Goal: Transaction & Acquisition: Purchase product/service

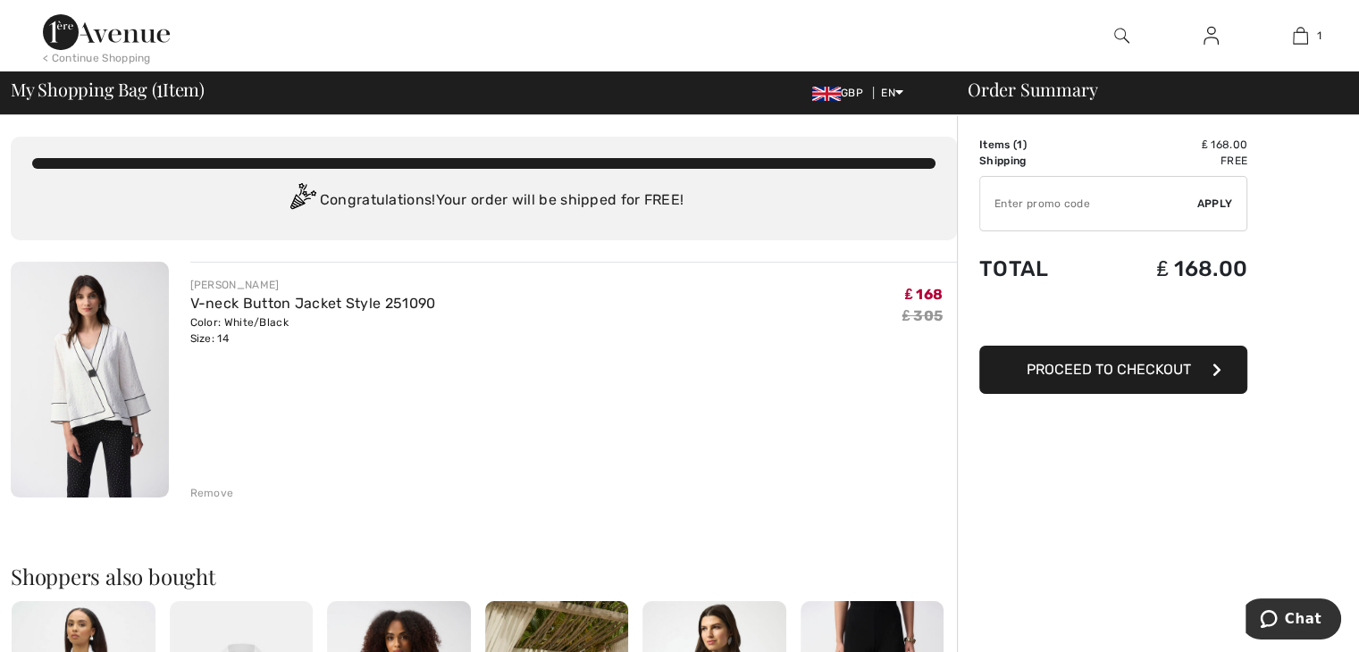
click at [1004, 208] on input "TEXT" at bounding box center [1088, 204] width 217 height 54
type input "GC005077973"
click at [1211, 204] on span "Apply" at bounding box center [1215, 204] width 36 height 16
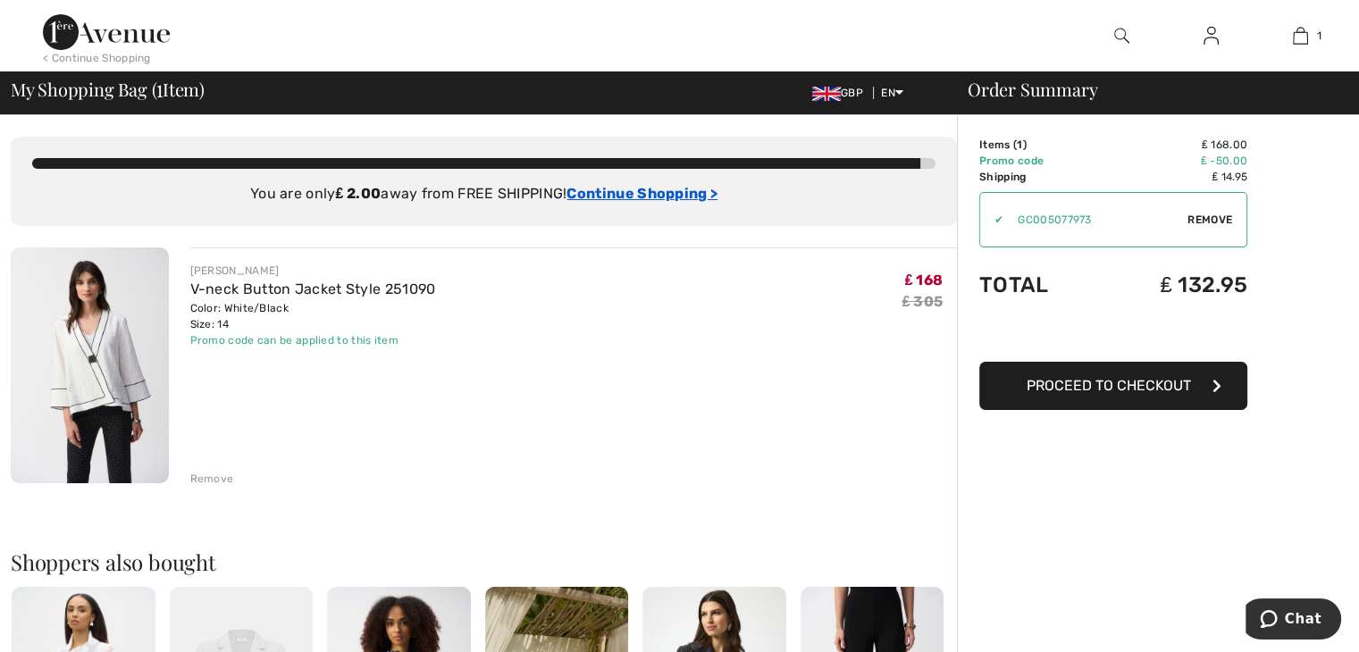
click at [623, 194] on ins "Continue Shopping >" at bounding box center [641, 193] width 151 height 17
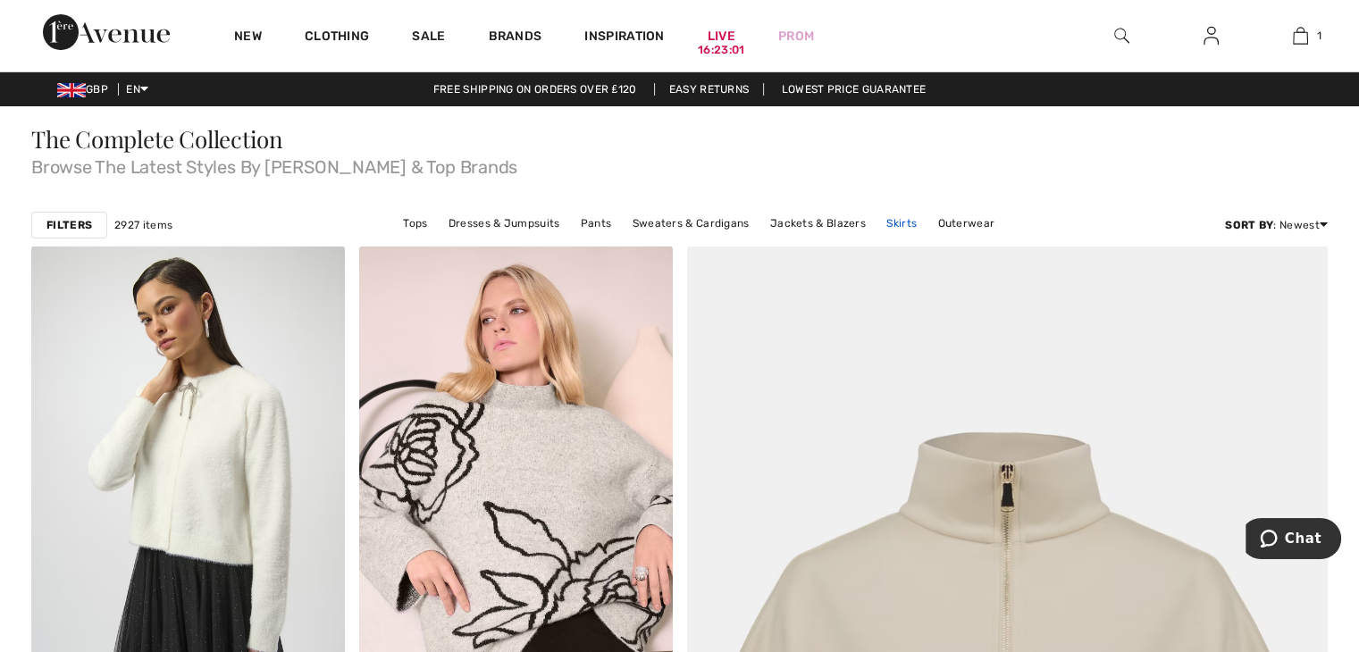
click at [896, 226] on link "Skirts" at bounding box center [901, 223] width 48 height 23
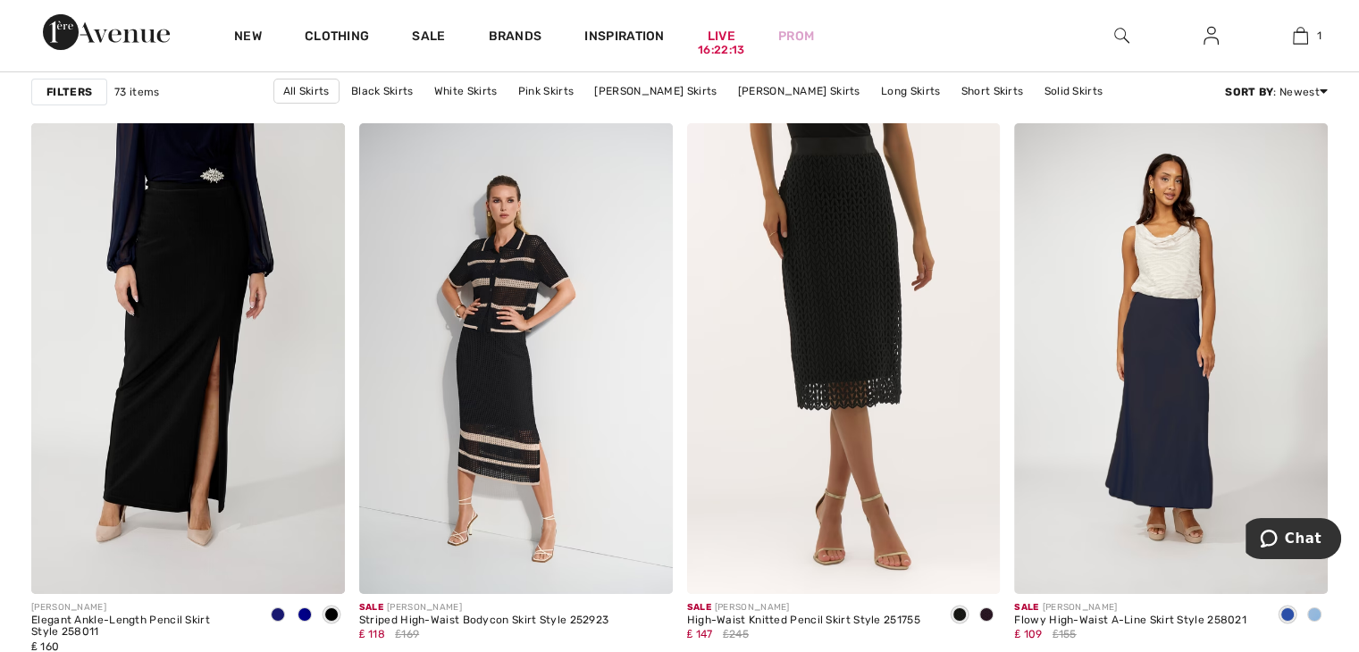
scroll to position [6160, 0]
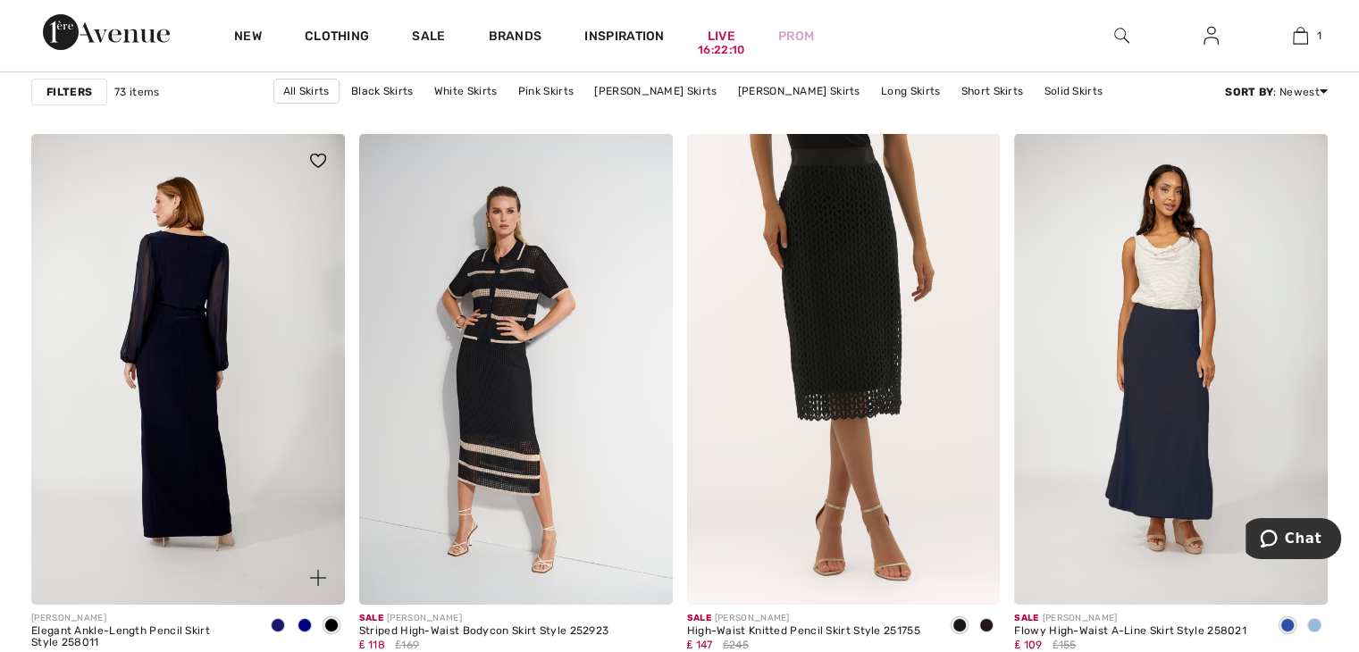
click at [174, 430] on img at bounding box center [188, 369] width 314 height 470
click at [174, 431] on img at bounding box center [188, 369] width 314 height 470
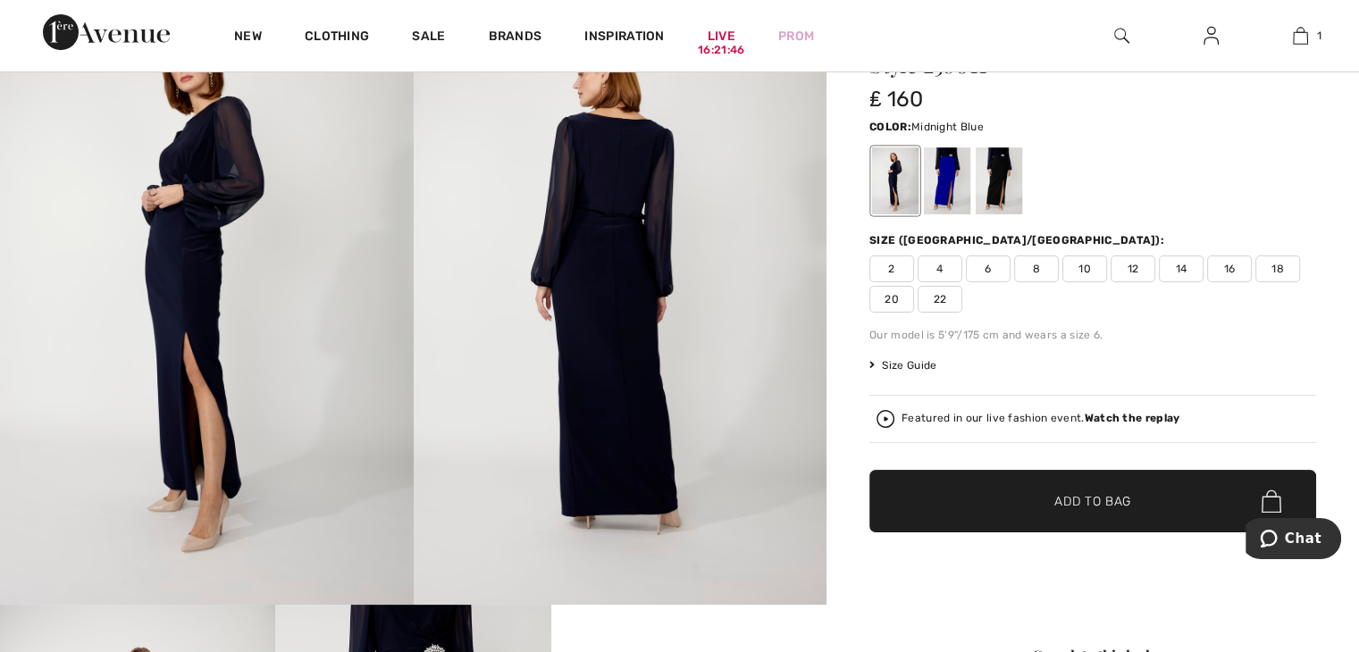
scroll to position [87, 0]
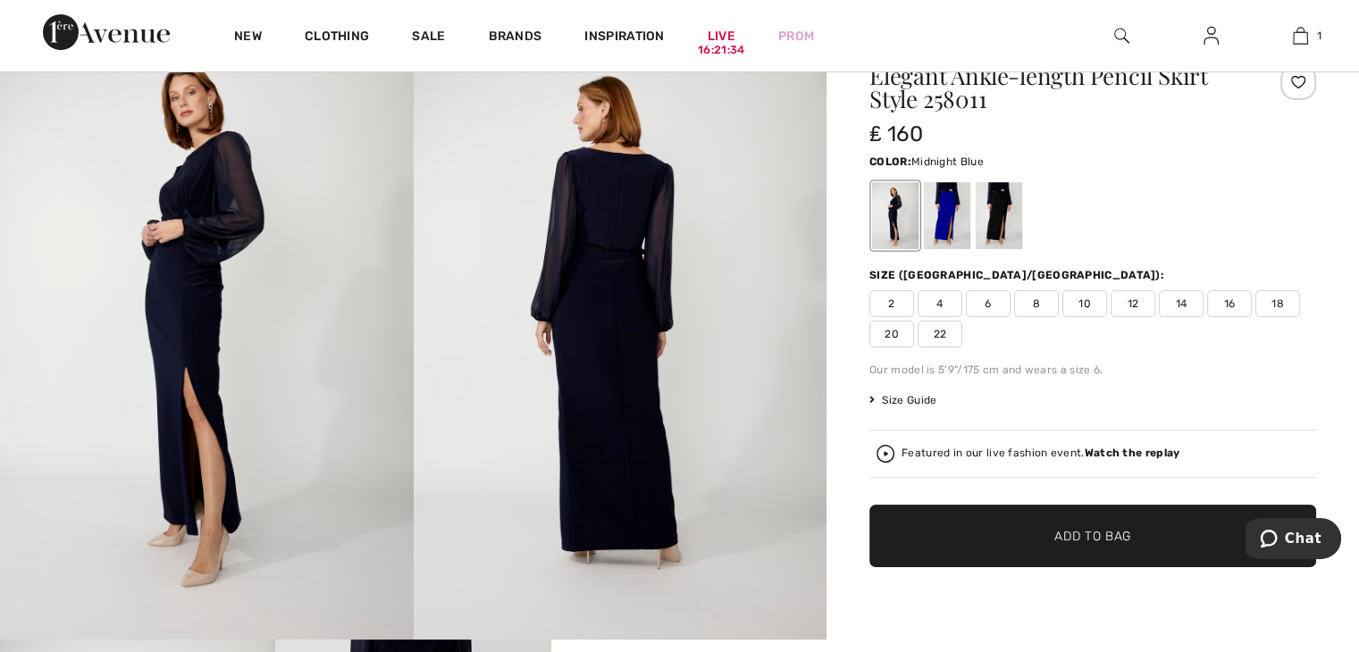
click at [1187, 302] on span "14" at bounding box center [1181, 303] width 45 height 27
click at [1086, 542] on span "Add to Bag" at bounding box center [1092, 536] width 77 height 19
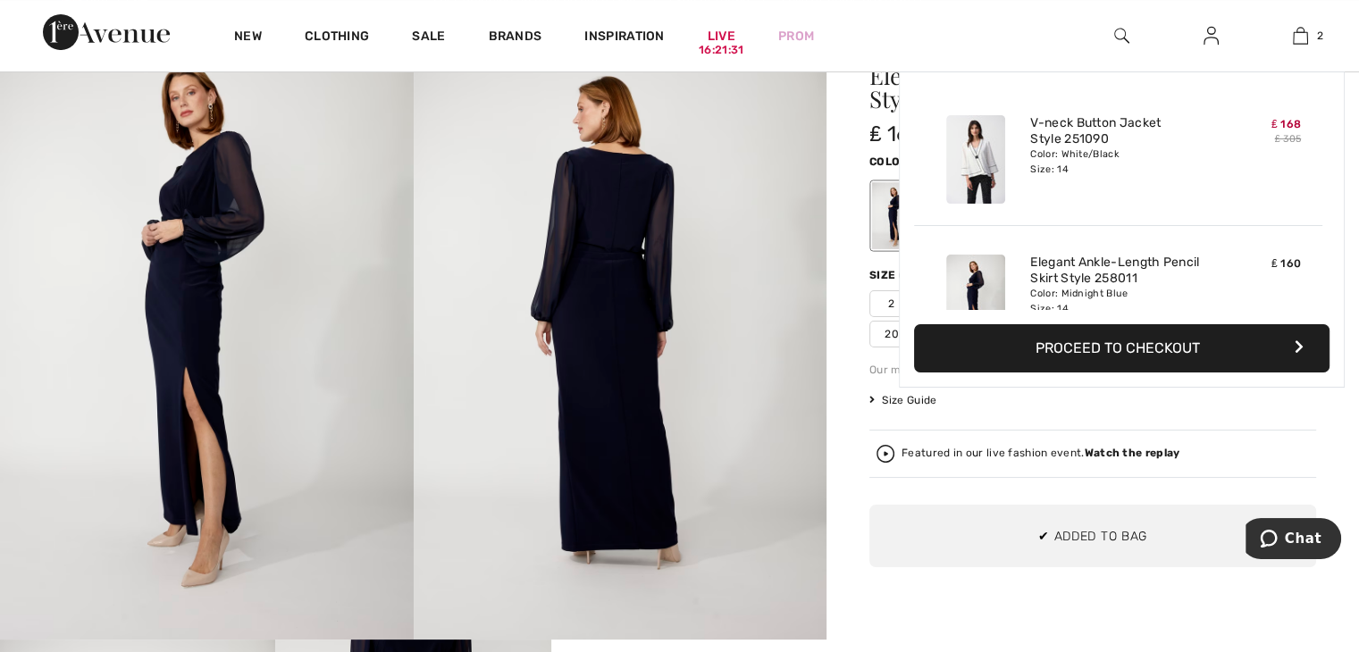
scroll to position [54, 0]
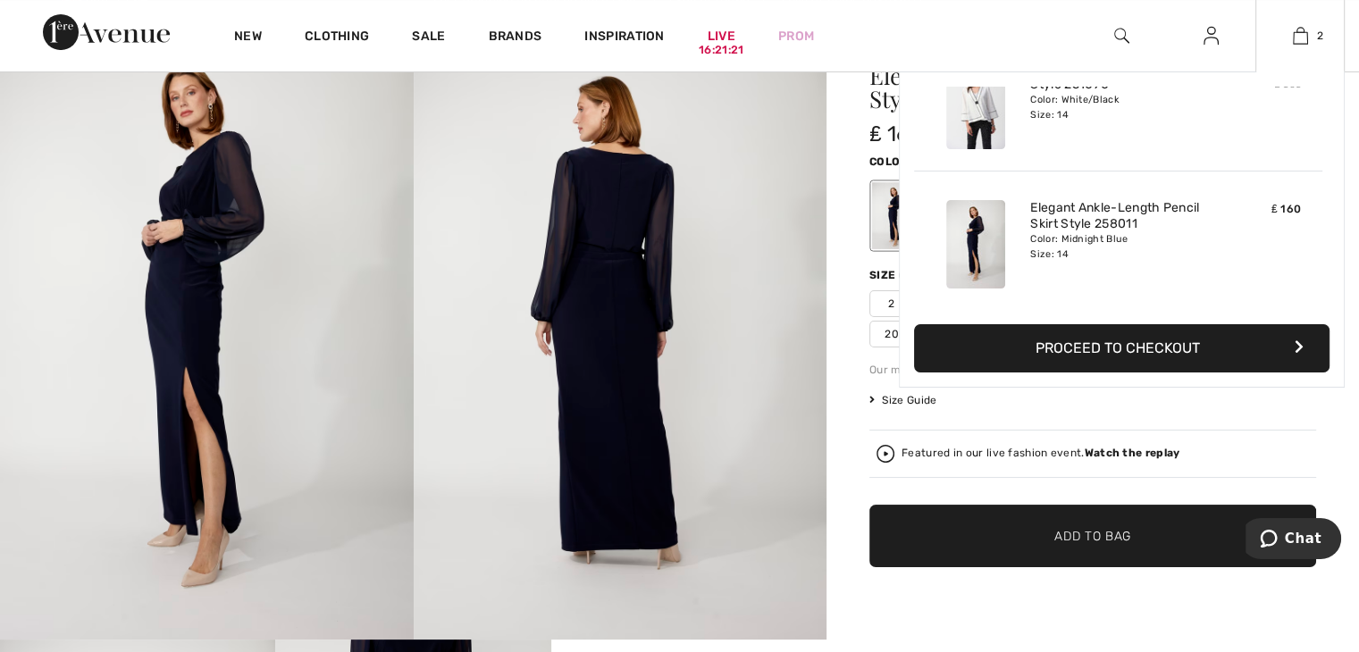
click at [1160, 347] on button "Proceed to Checkout" at bounding box center [1121, 348] width 415 height 48
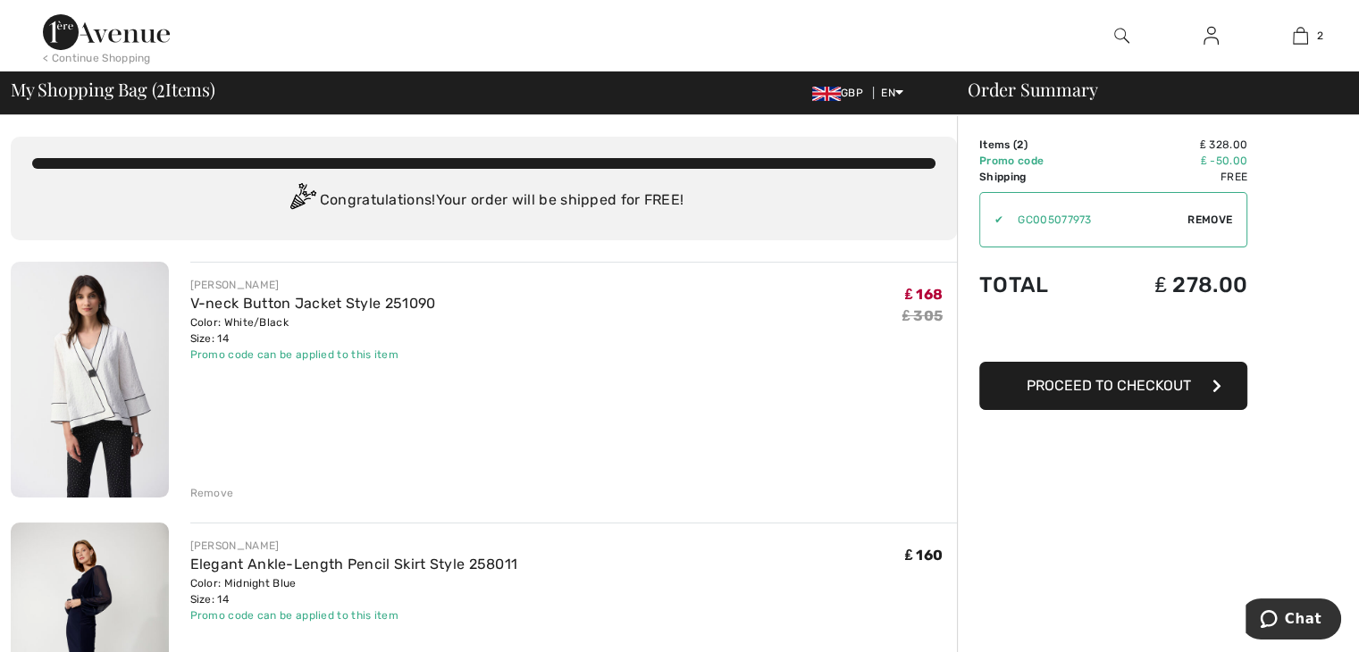
click at [1042, 387] on span "Proceed to Checkout" at bounding box center [1108, 385] width 164 height 17
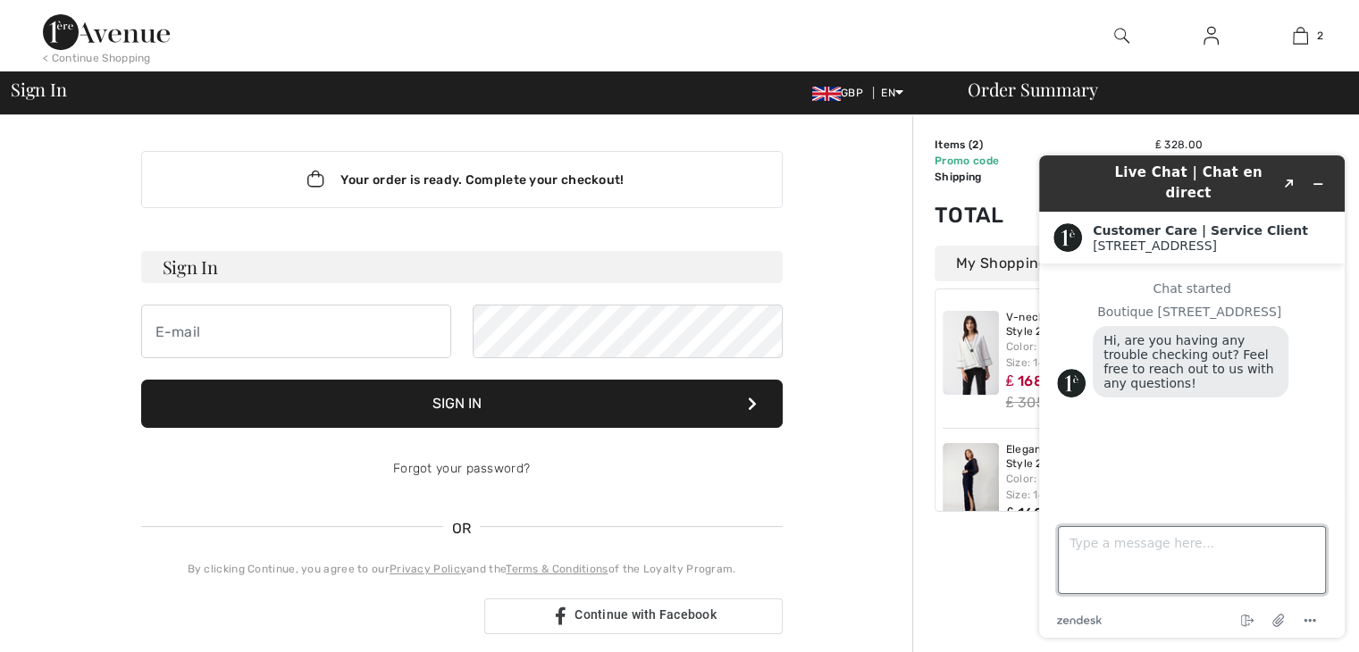
click at [1084, 548] on textarea "Type a message here..." at bounding box center [1192, 560] width 268 height 68
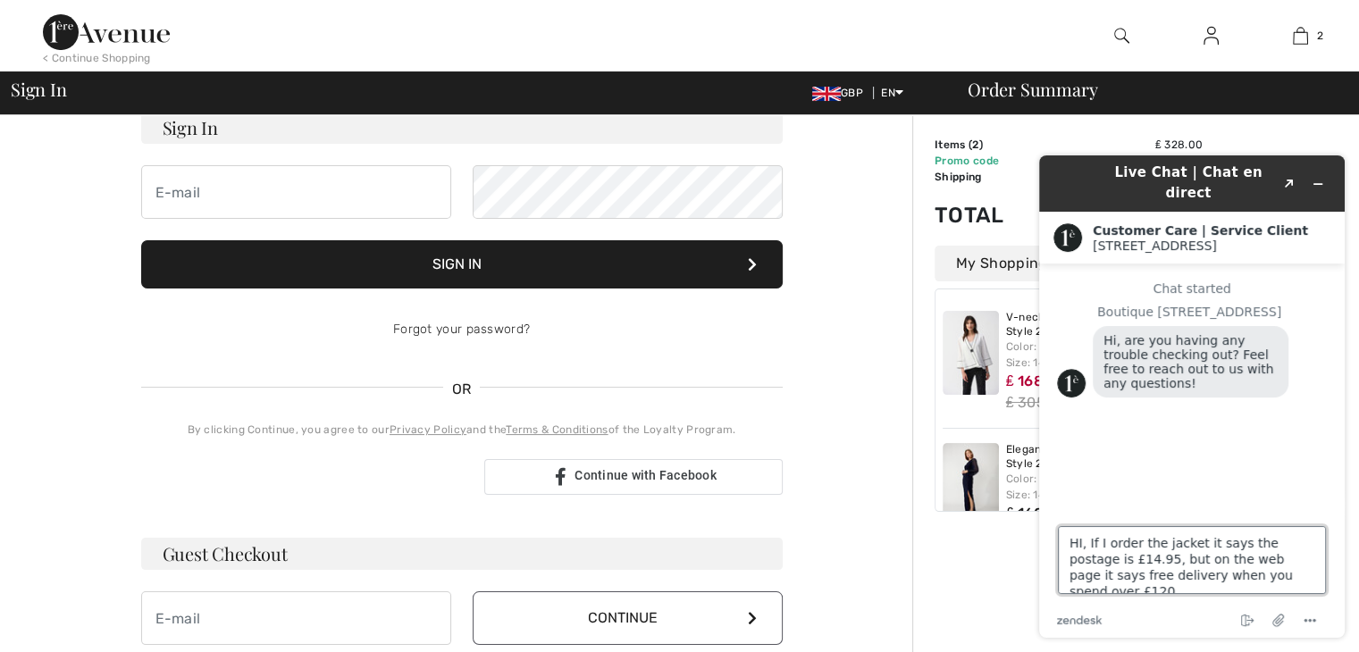
drag, startPoint x: 1365, startPoint y: 328, endPoint x: 313, endPoint y: 269, distance: 1053.9
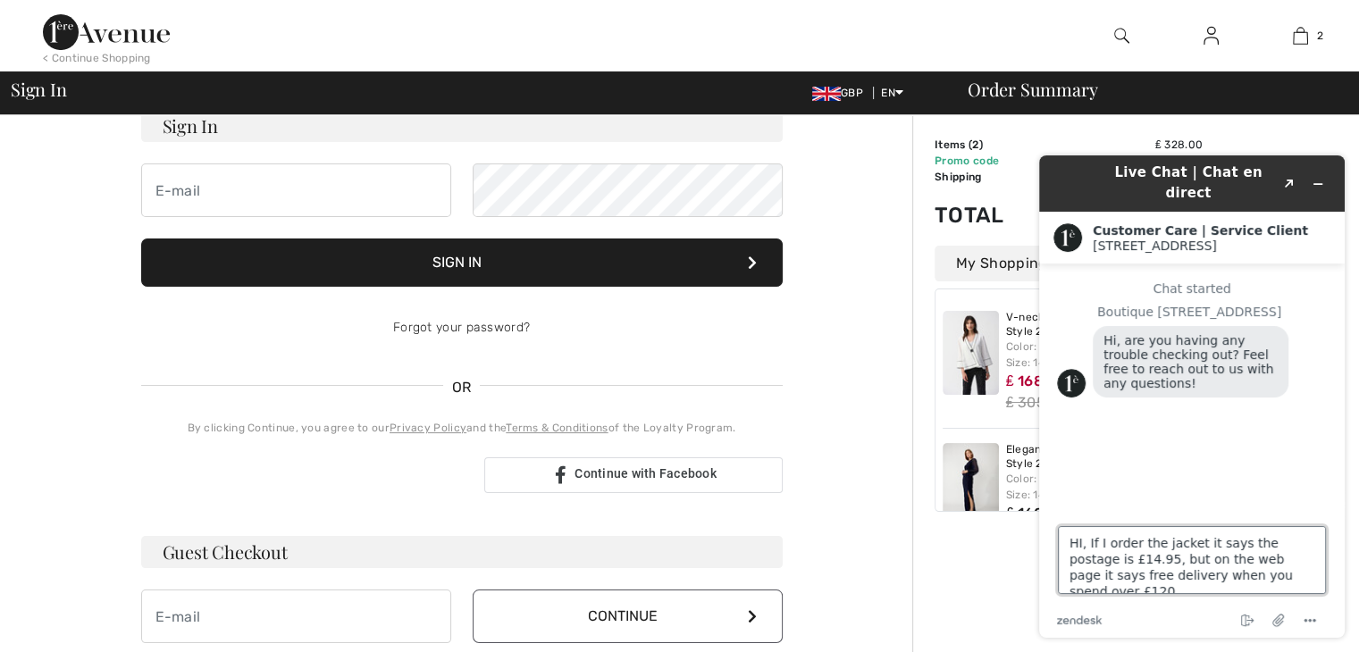
type textarea "HI, If I order the jacket it says the postage is £14.95, but on the web page it…"
drag, startPoint x: 1358, startPoint y: 389, endPoint x: 1369, endPoint y: 456, distance: 68.9
click html "Live Chat | Chat en direct Created with Sketch. Customer Care | Service Client …"
click at [1266, 575] on textarea "HI, If I order the jacket it says the postage is £14.95, but on the web page it…" at bounding box center [1192, 560] width 268 height 68
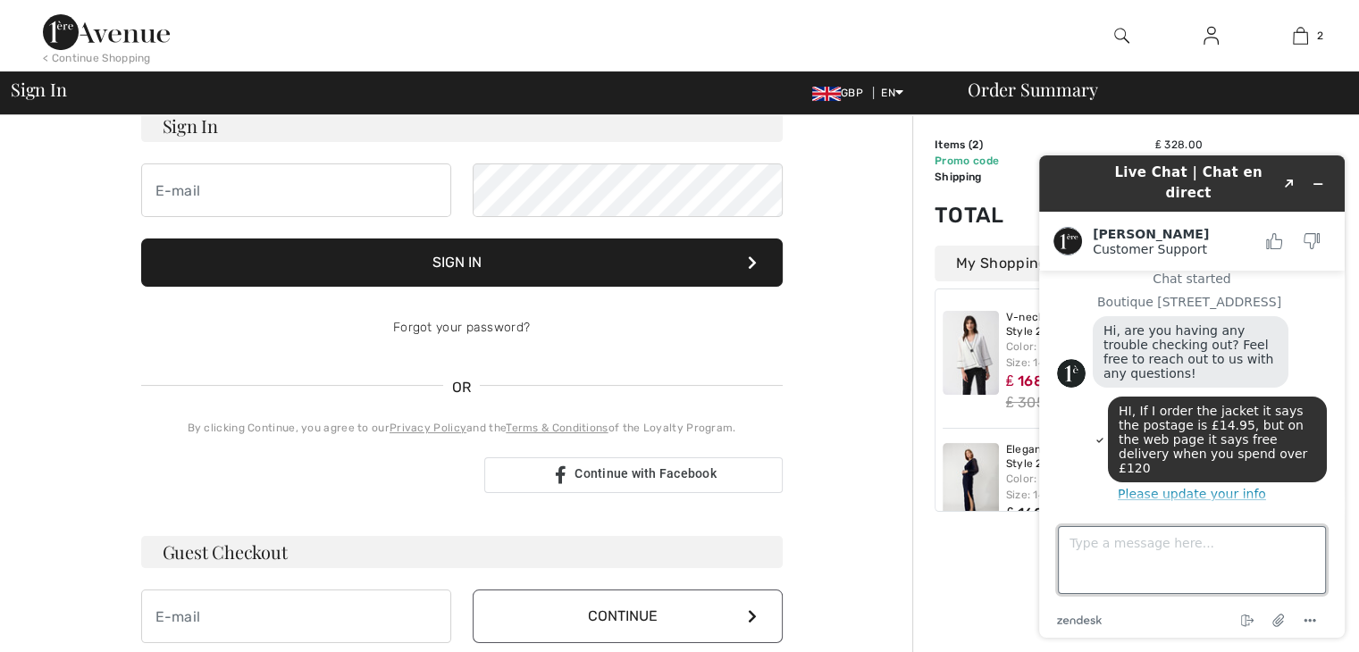
scroll to position [111, 0]
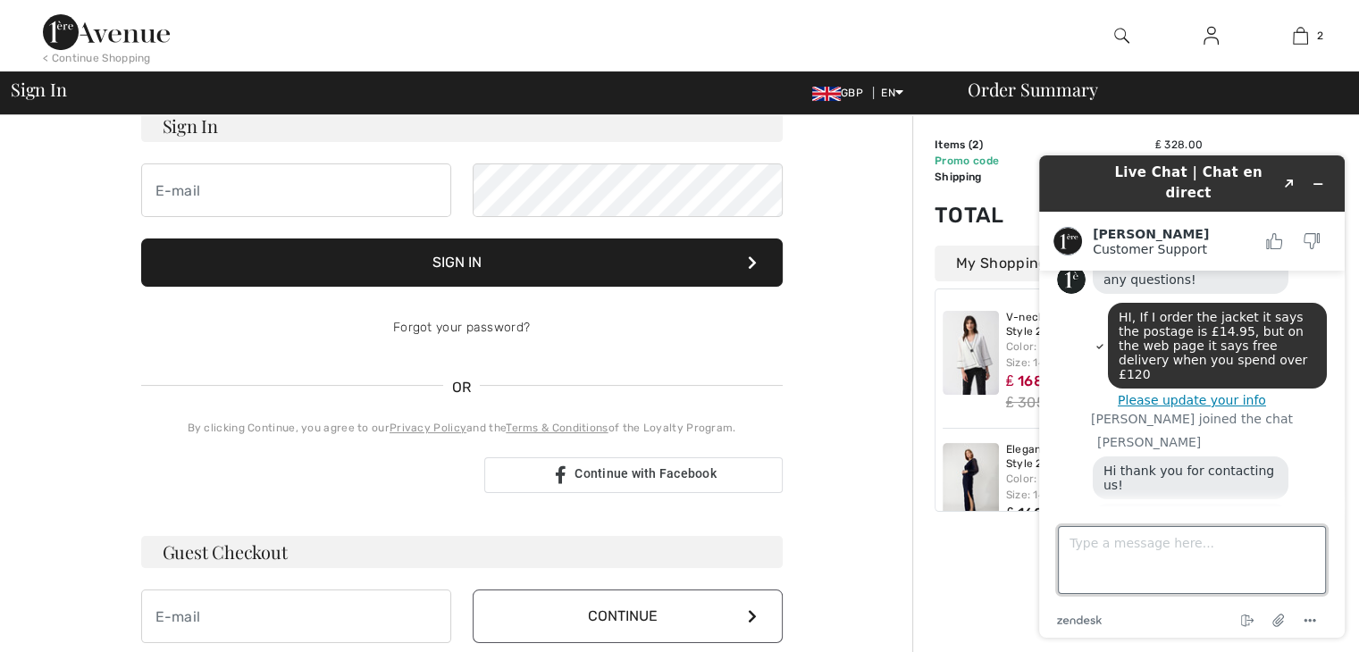
click at [1115, 543] on textarea "Type a message here..." at bounding box center [1192, 560] width 268 height 68
type textarea "sallypeake@hotmail.com"
click at [1207, 546] on textarea "sallypeake@hotmail.com" at bounding box center [1192, 560] width 268 height 68
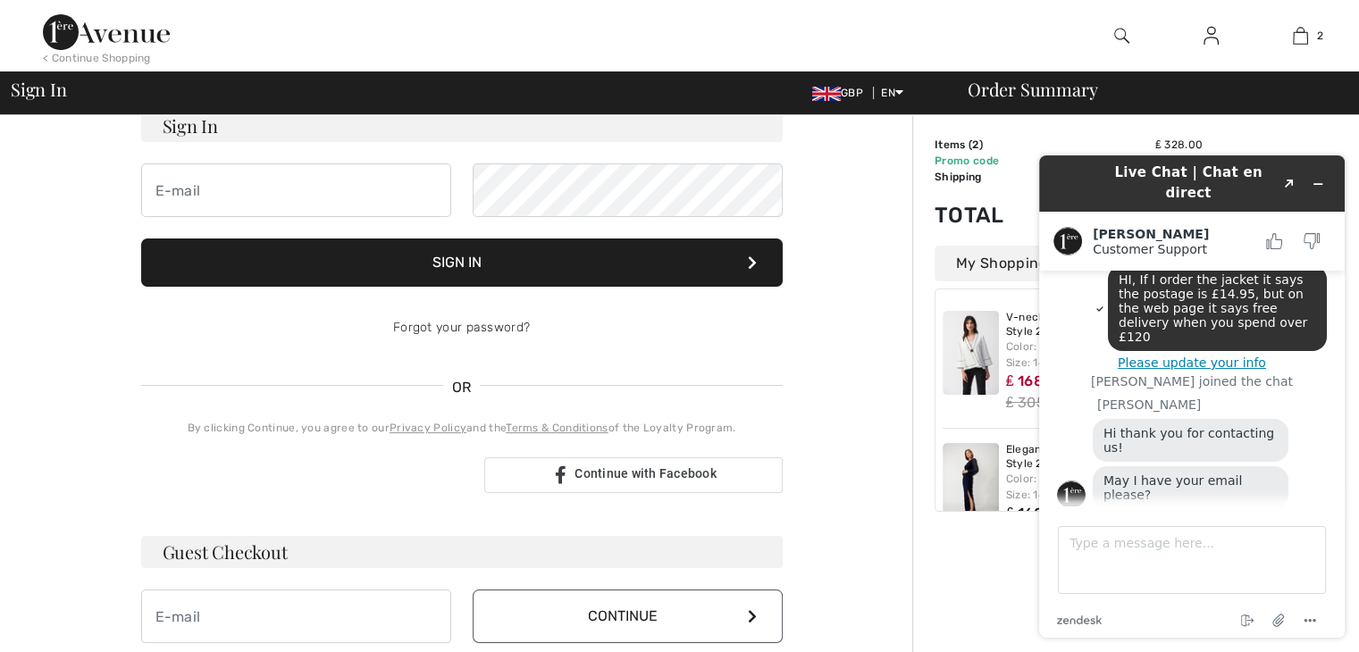
click at [1041, 142] on div "Live Chat | Chat en direct Created with Sketch. Amanda Customer Support Custome…" at bounding box center [1192, 396] width 334 height 511
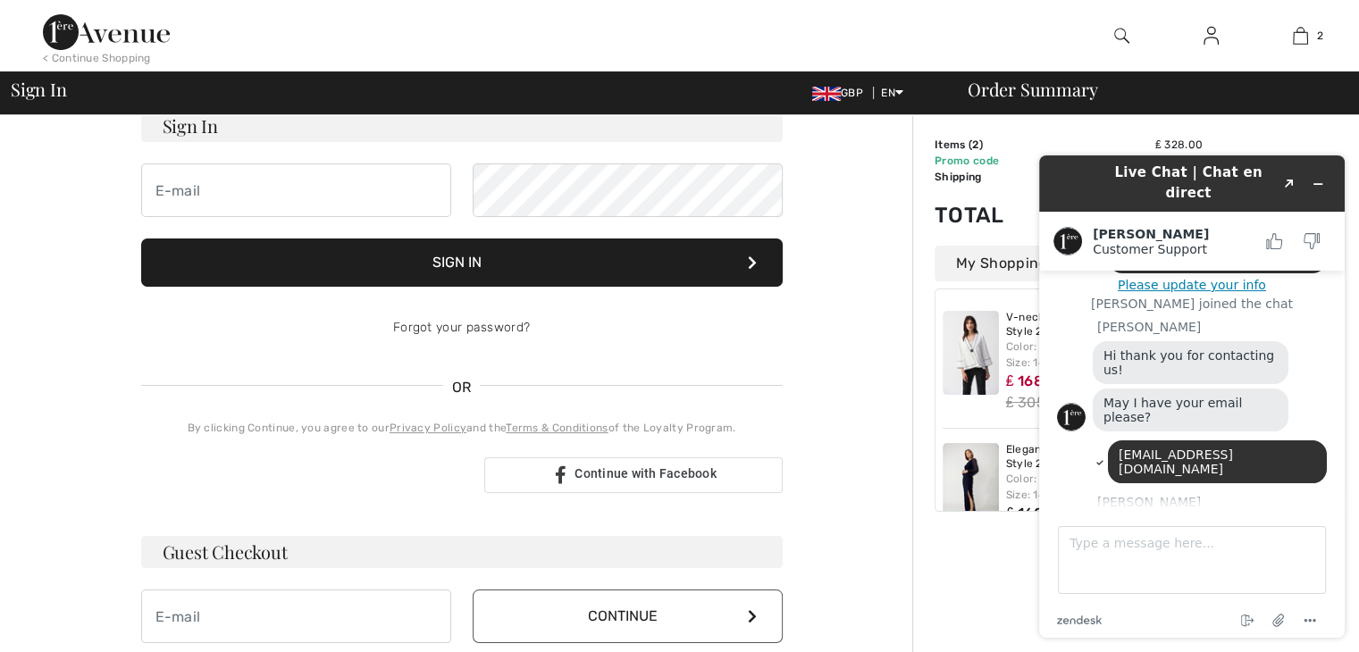
scroll to position [226, 0]
click at [1117, 549] on textarea "Type a message here..." at bounding box center [1192, 560] width 268 height 68
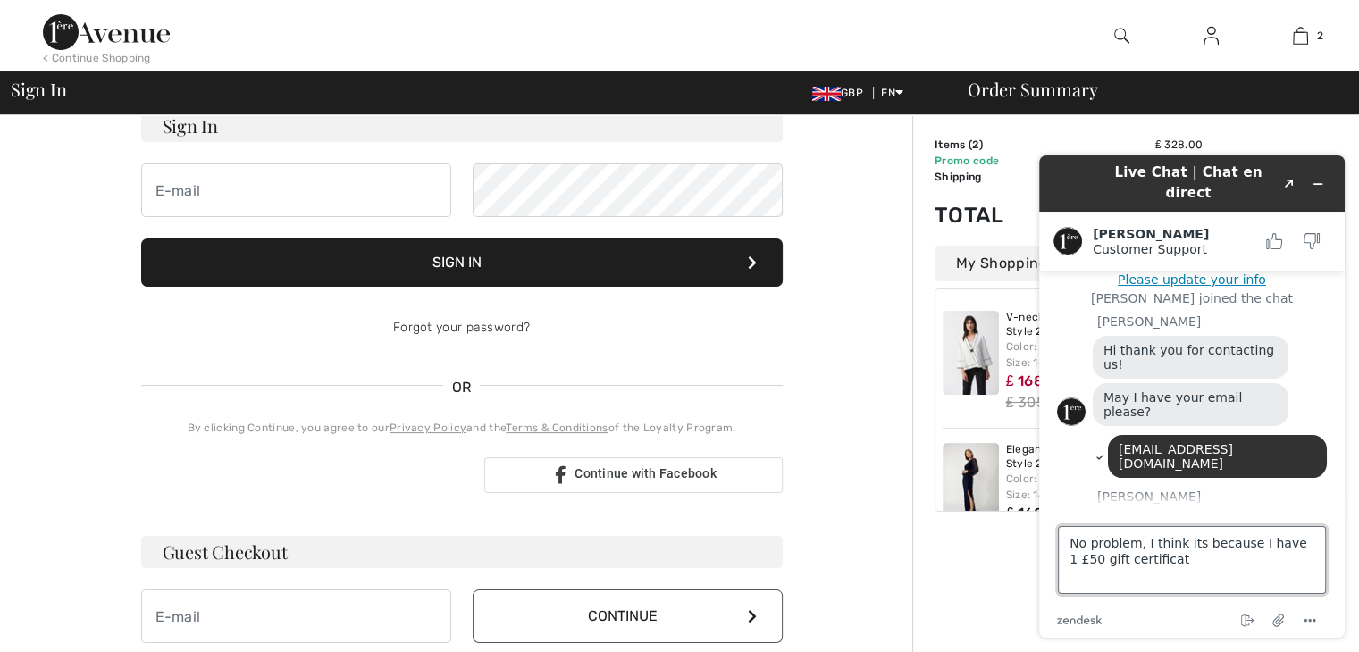
type textarea "No problem, I think its because I have 1 £50 gift certificate"
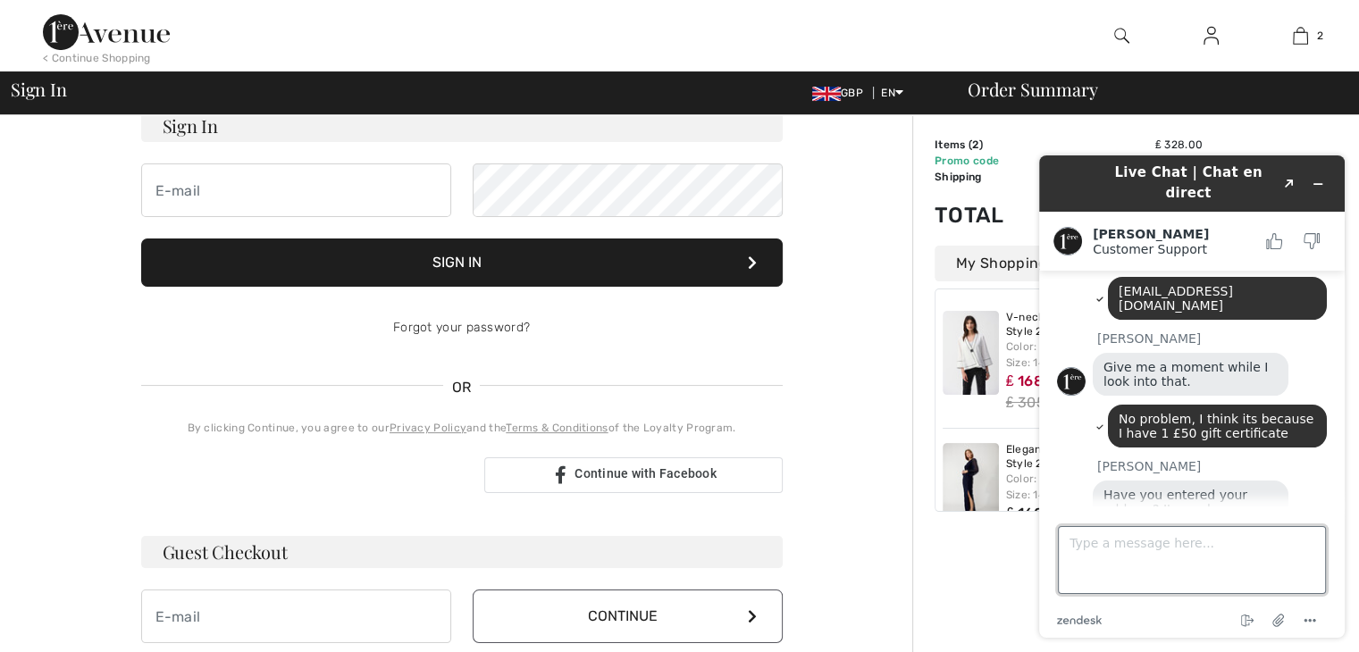
scroll to position [418, 0]
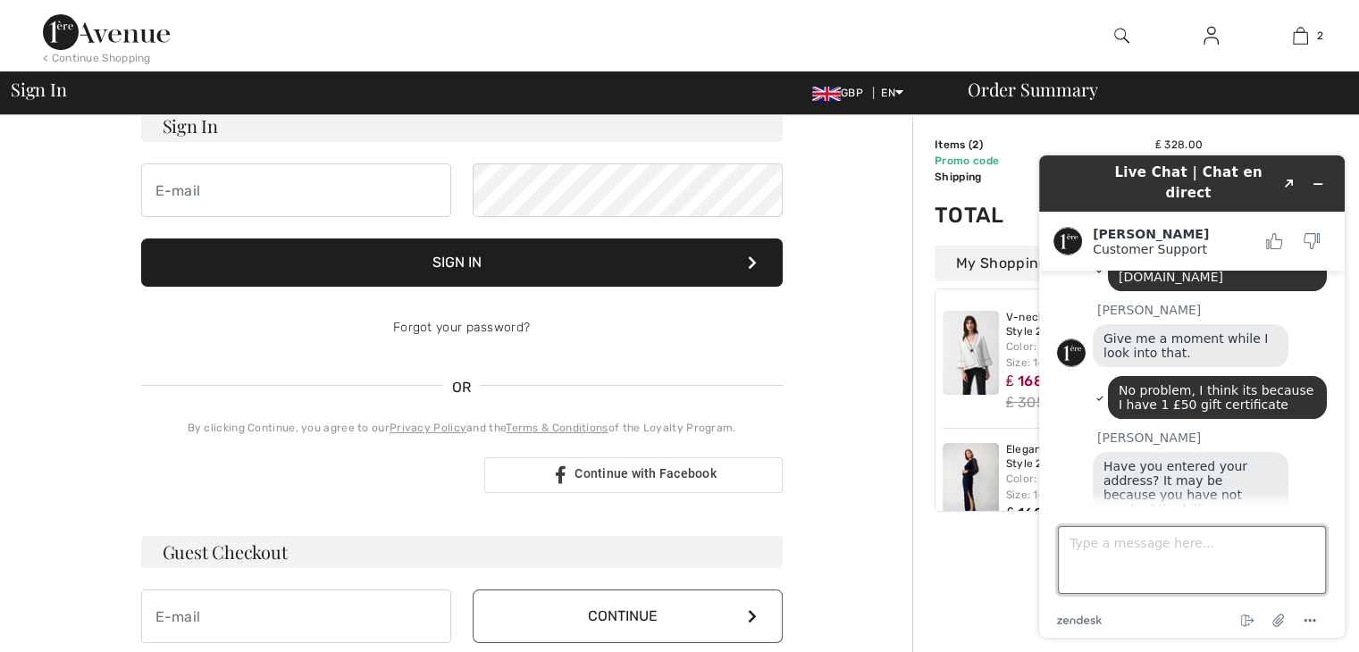
click at [1074, 545] on textarea "Type a message here..." at bounding box center [1192, 560] width 268 height 68
click at [1089, 542] on textarea "Oh" at bounding box center [1192, 560] width 268 height 68
type textarea "O"
click at [1078, 546] on textarea "NO problem I was reday to order" at bounding box center [1192, 560] width 268 height 68
drag, startPoint x: 1184, startPoint y: 545, endPoint x: 1201, endPoint y: 547, distance: 17.1
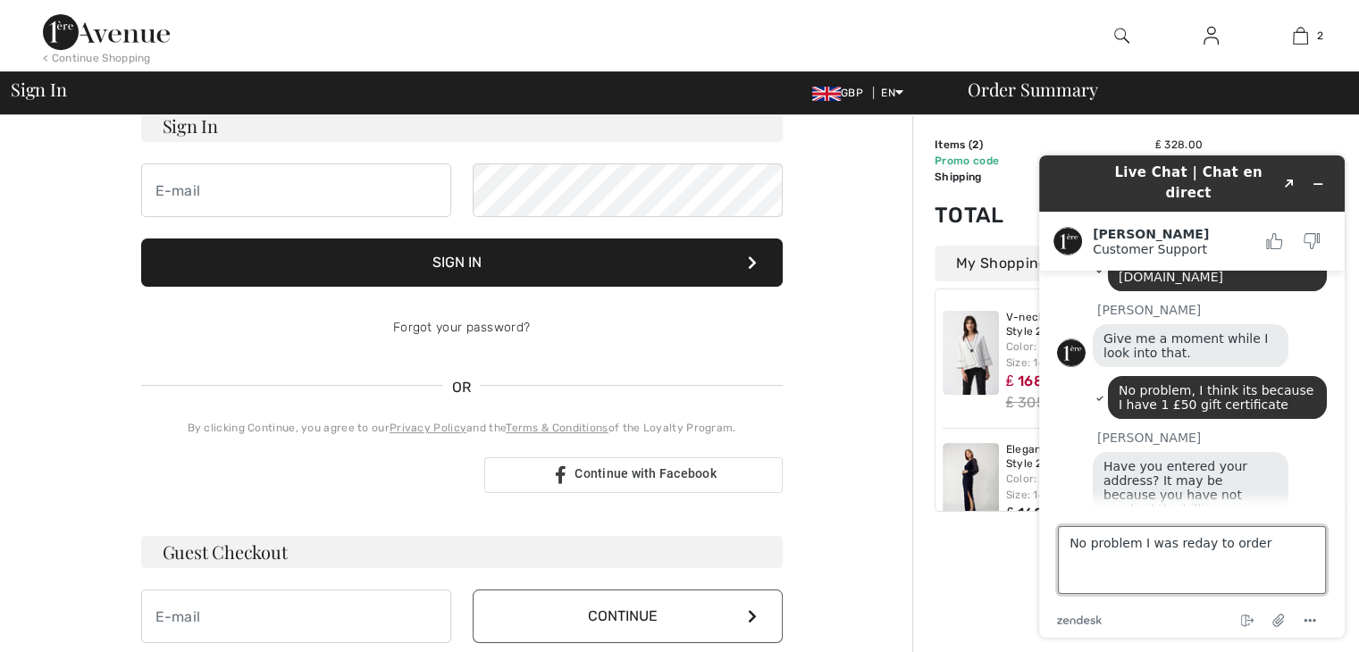
click at [1201, 547] on textarea "No problem I was reday to order" at bounding box center [1192, 560] width 268 height 68
click at [1255, 543] on textarea "No problem I was ready to order" at bounding box center [1192, 560] width 268 height 68
type textarea "No problem I was ready to order, but the £2 makes a difference."
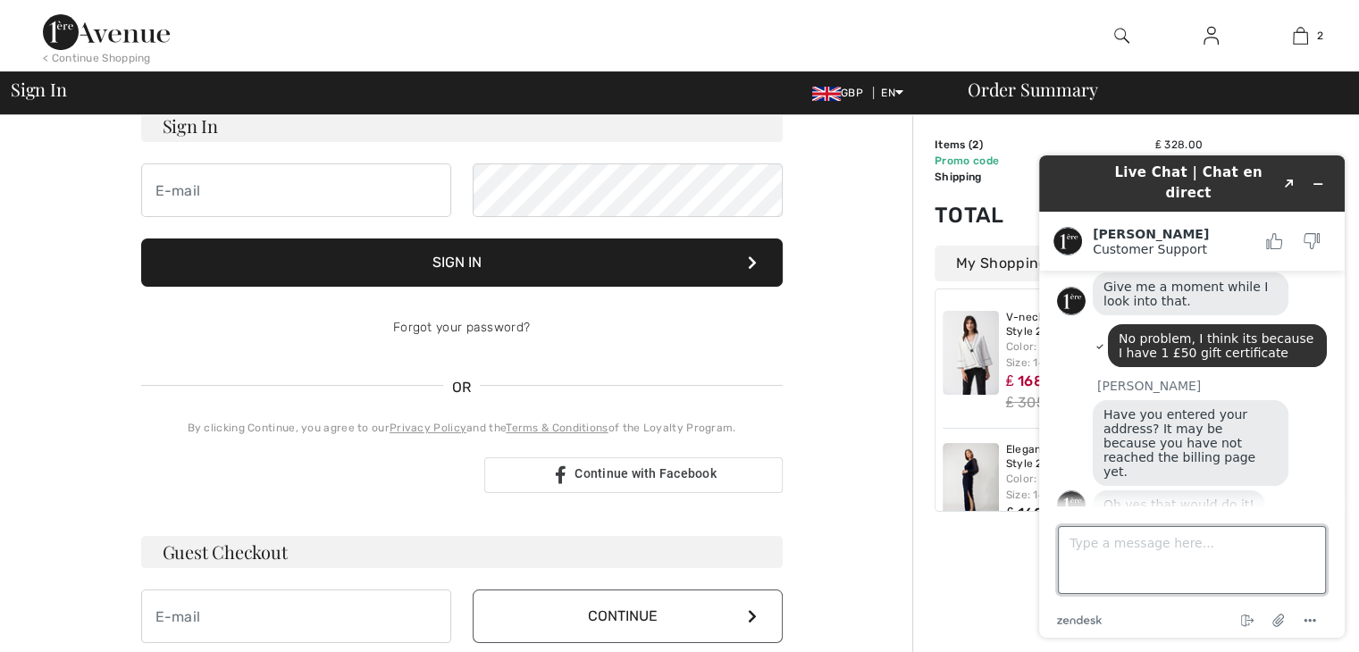
scroll to position [470, 0]
click at [861, 152] on div "Your order is ready. Complete your checkout! Sign In Sign In Forgot your passwo…" at bounding box center [461, 485] width 901 height 1023
click at [1318, 178] on icon "Minimize widget" at bounding box center [1317, 184] width 13 height 13
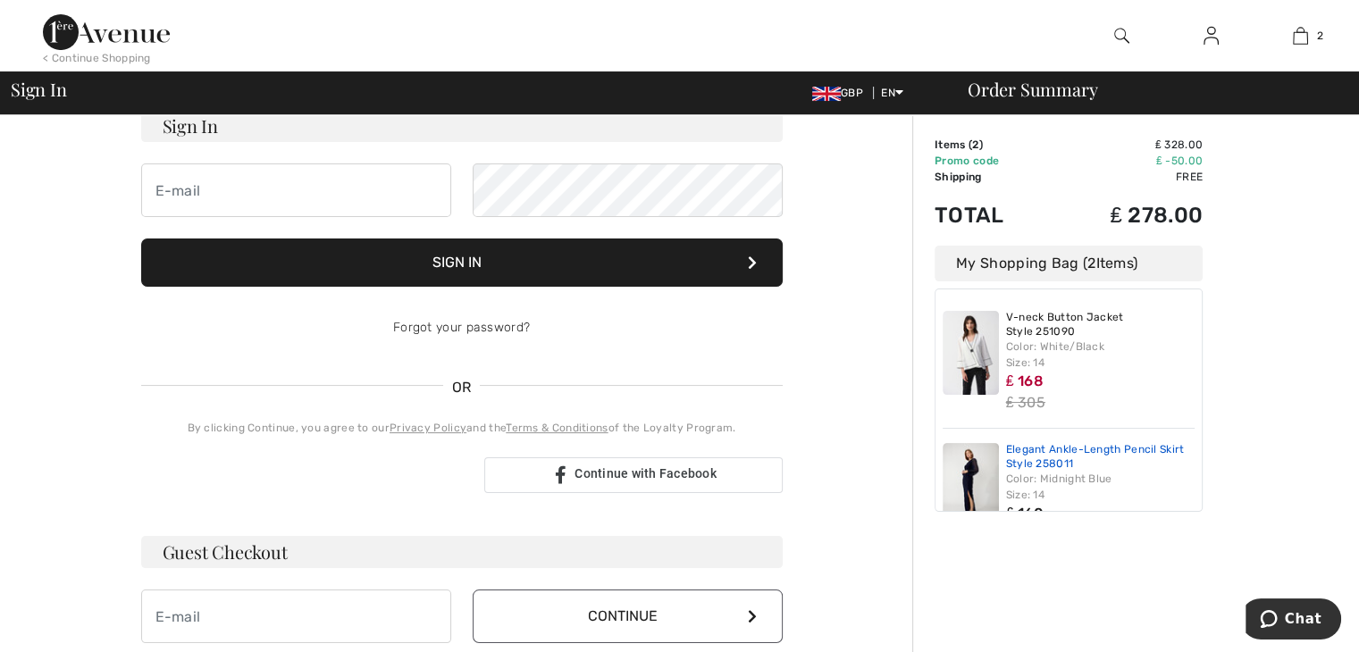
click at [1027, 450] on link "Elegant Ankle-Length Pencil Skirt Style 258011" at bounding box center [1100, 457] width 189 height 28
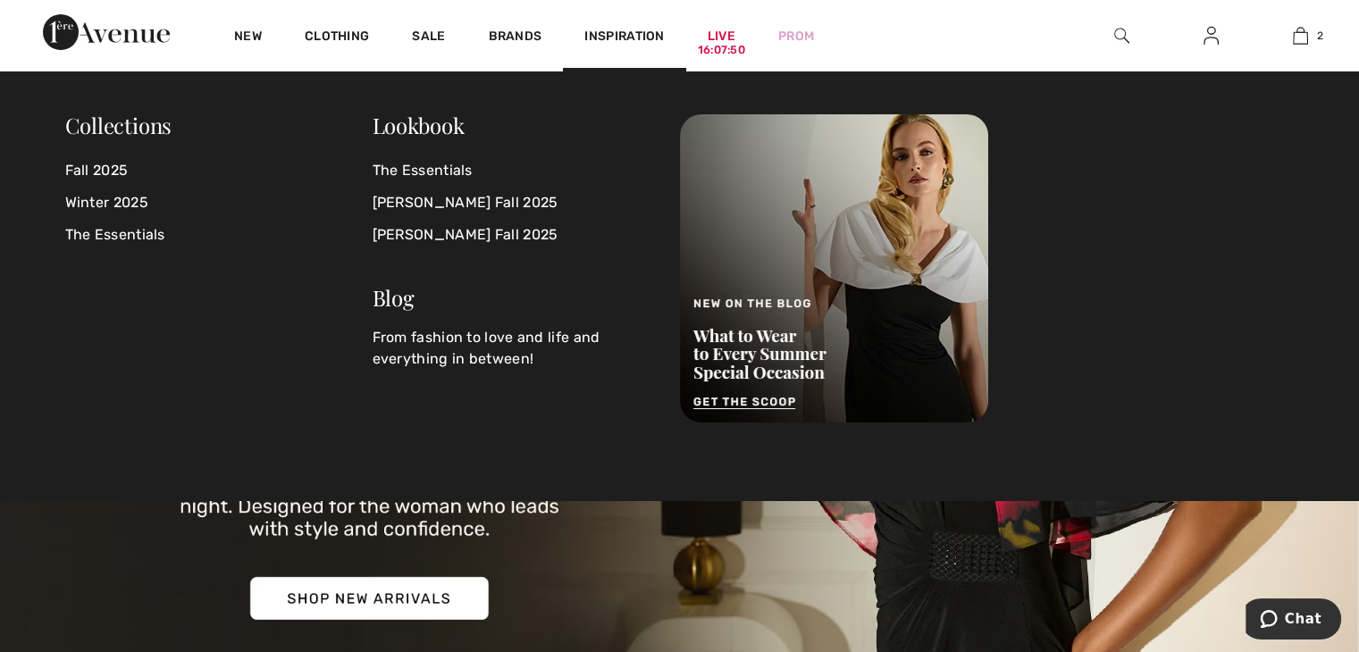
click at [1122, 37] on img at bounding box center [1121, 35] width 15 height 21
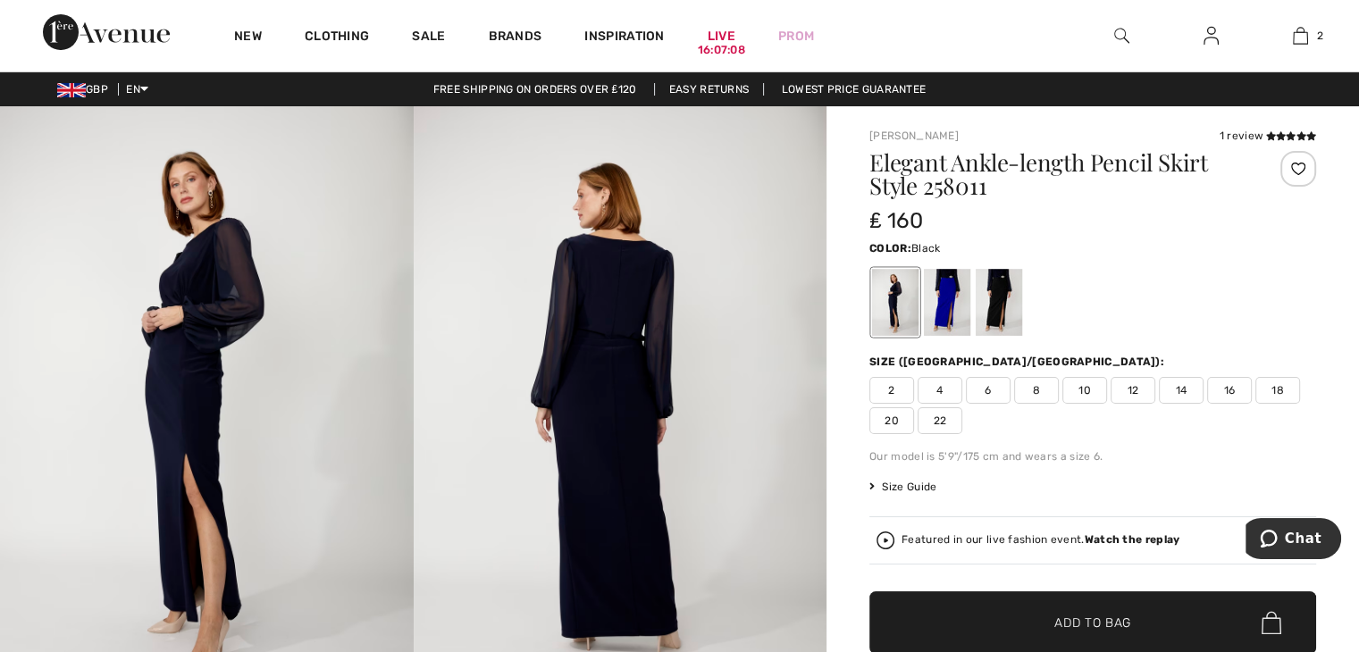
click at [1003, 296] on div at bounding box center [998, 302] width 46 height 67
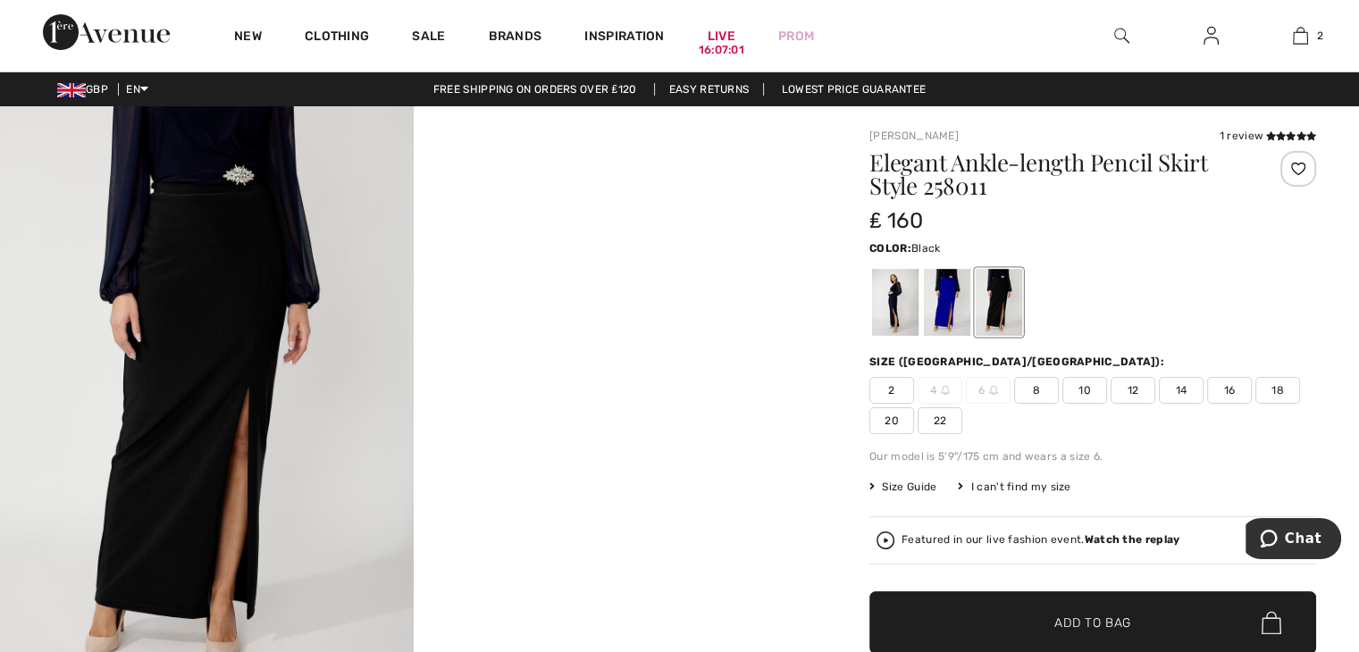
click at [264, 272] on img at bounding box center [207, 416] width 414 height 620
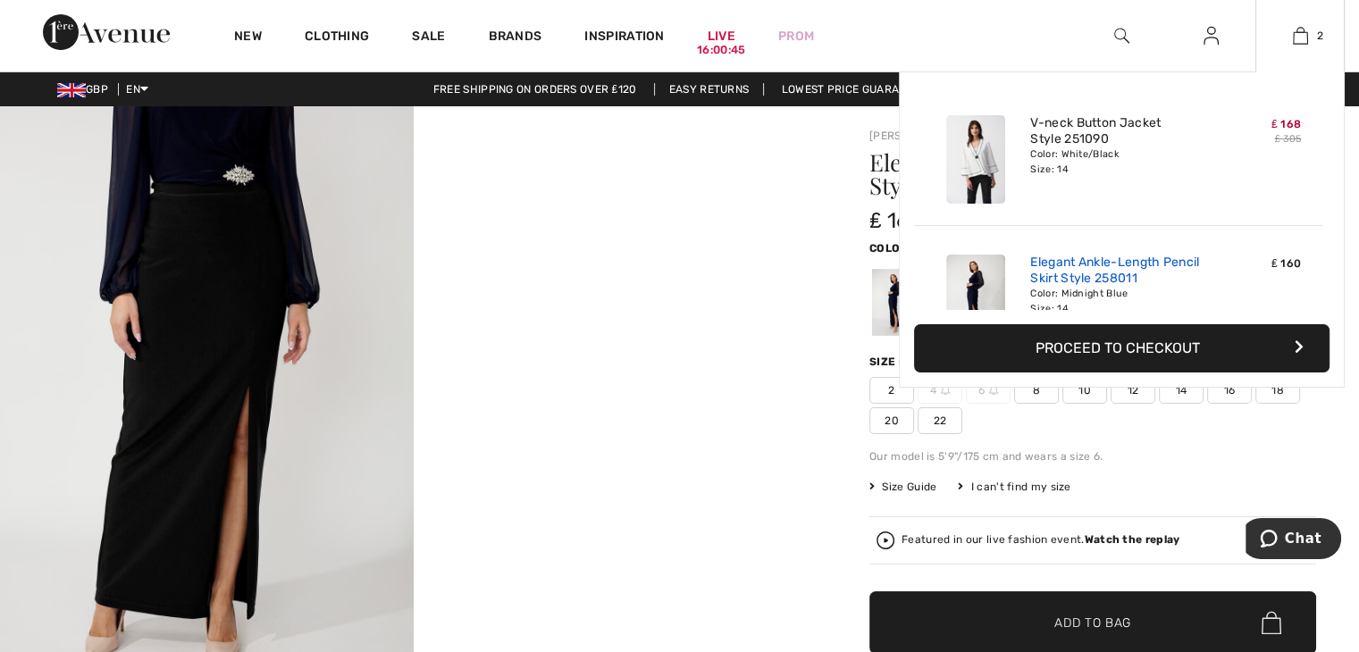
click at [1084, 272] on link "Elegant Ankle-Length Pencil Skirt Style 258011" at bounding box center [1118, 271] width 176 height 32
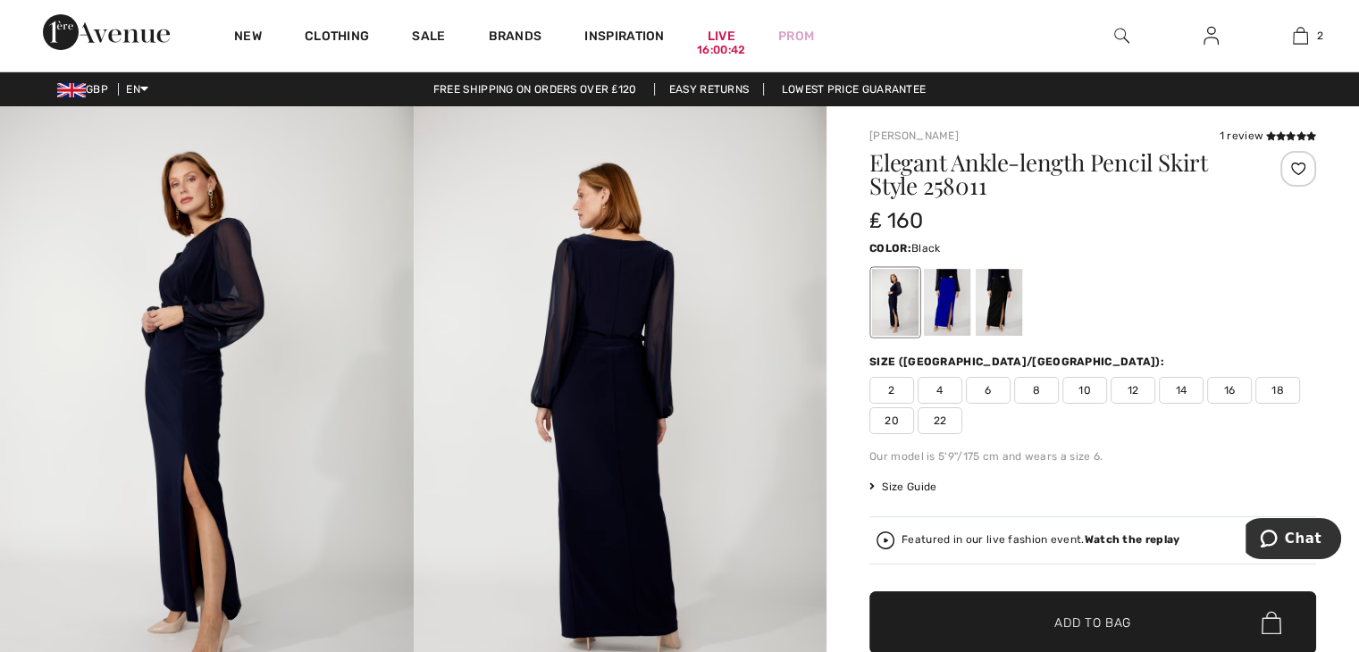
click at [993, 285] on div at bounding box center [998, 302] width 46 height 67
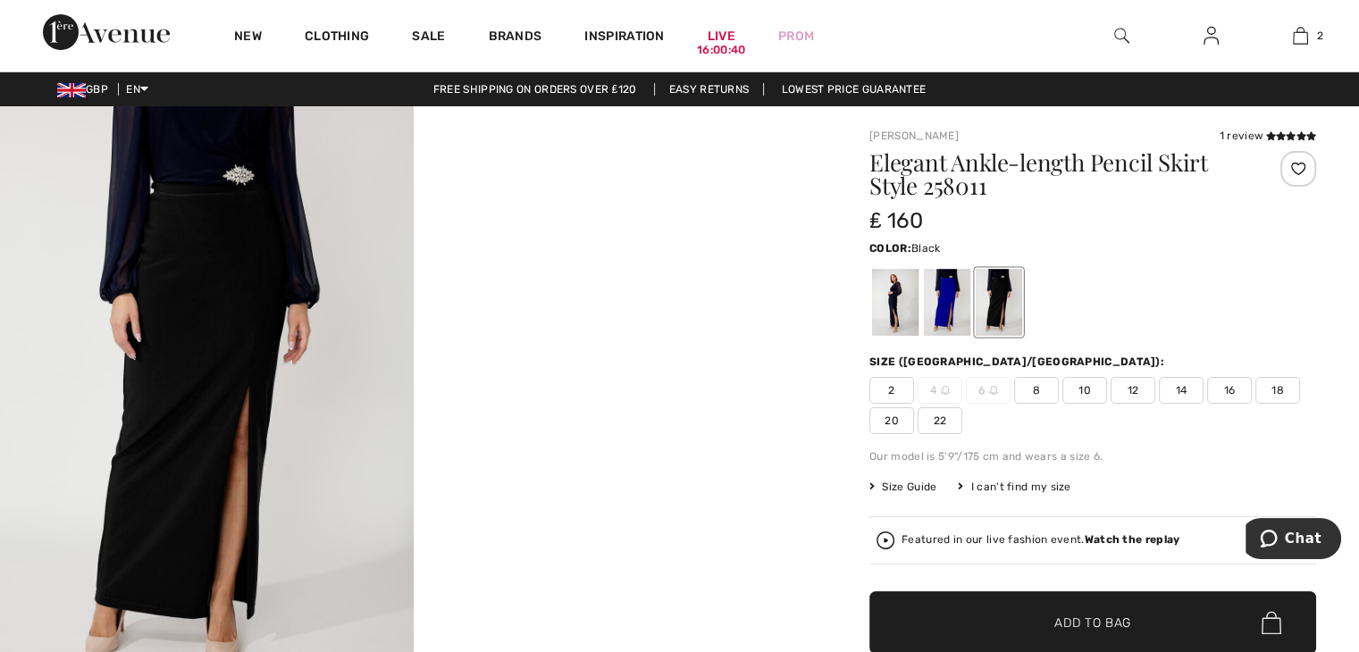
click at [1186, 387] on span "14" at bounding box center [1181, 390] width 45 height 27
click at [1117, 619] on span "Add to Bag" at bounding box center [1092, 623] width 77 height 19
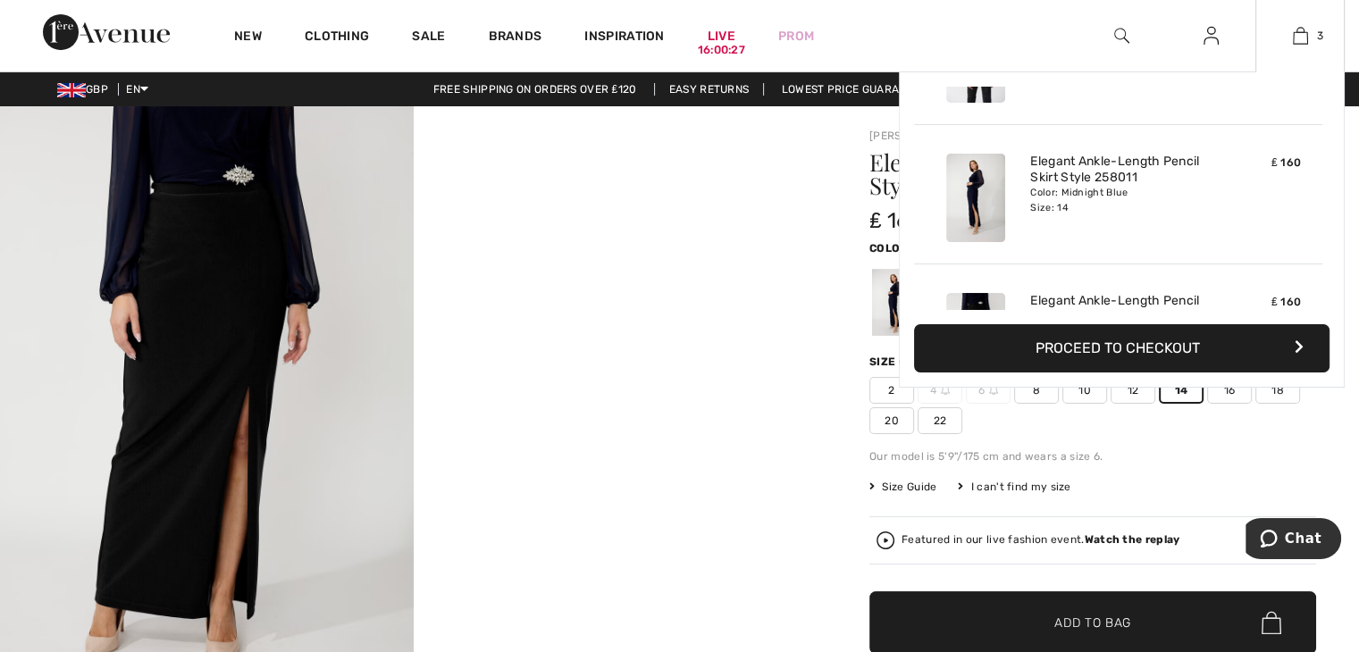
scroll to position [92, 0]
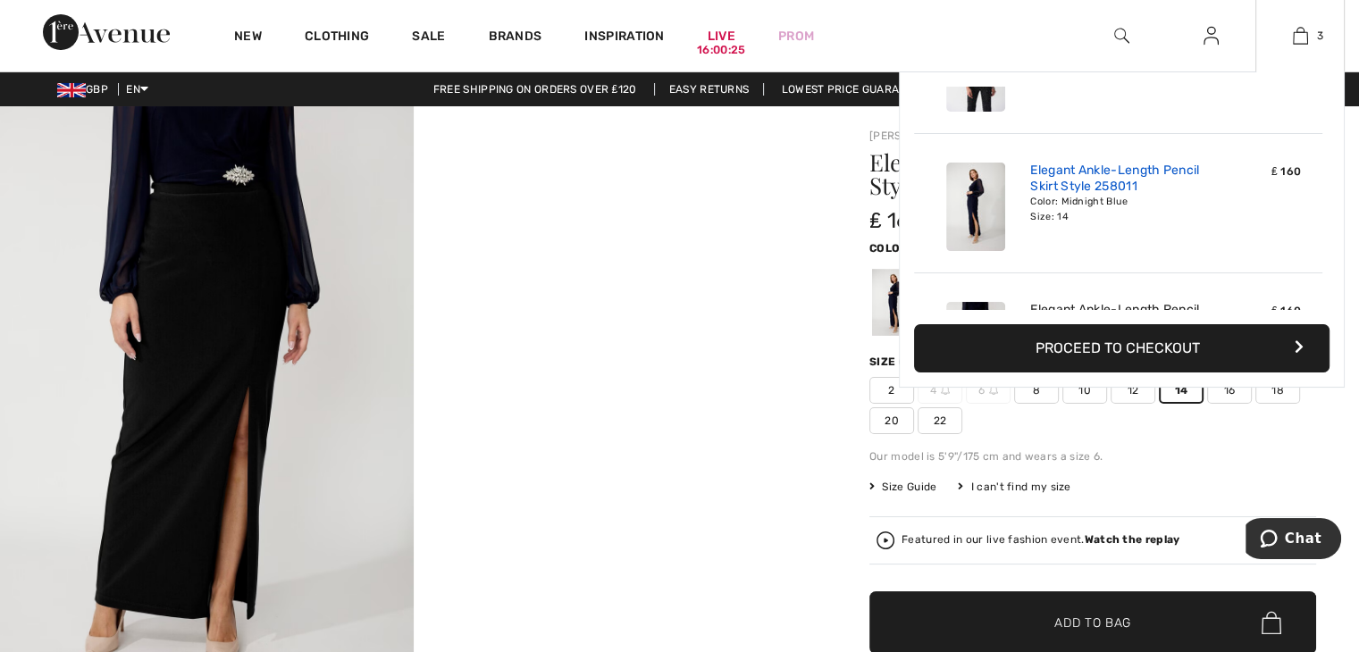
click at [1139, 172] on link "Elegant Ankle-Length Pencil Skirt Style 258011" at bounding box center [1118, 179] width 176 height 32
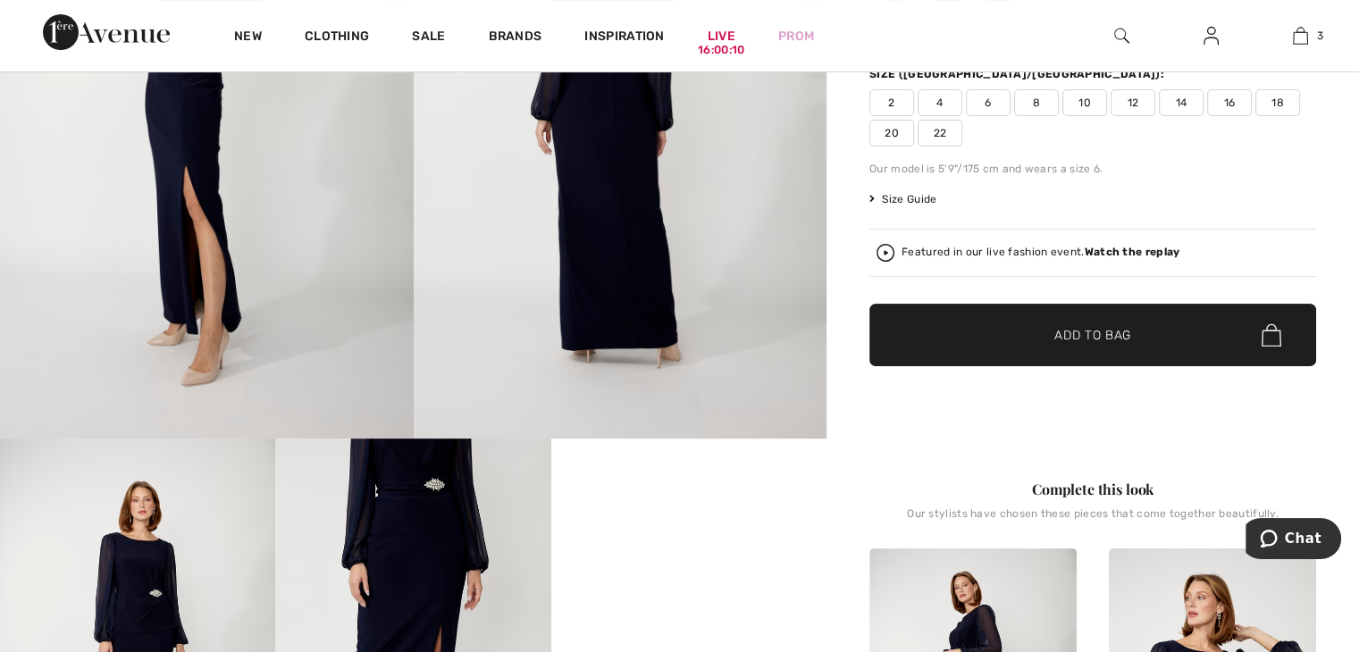
click at [1096, 338] on span "Add to Bag" at bounding box center [1092, 335] width 77 height 19
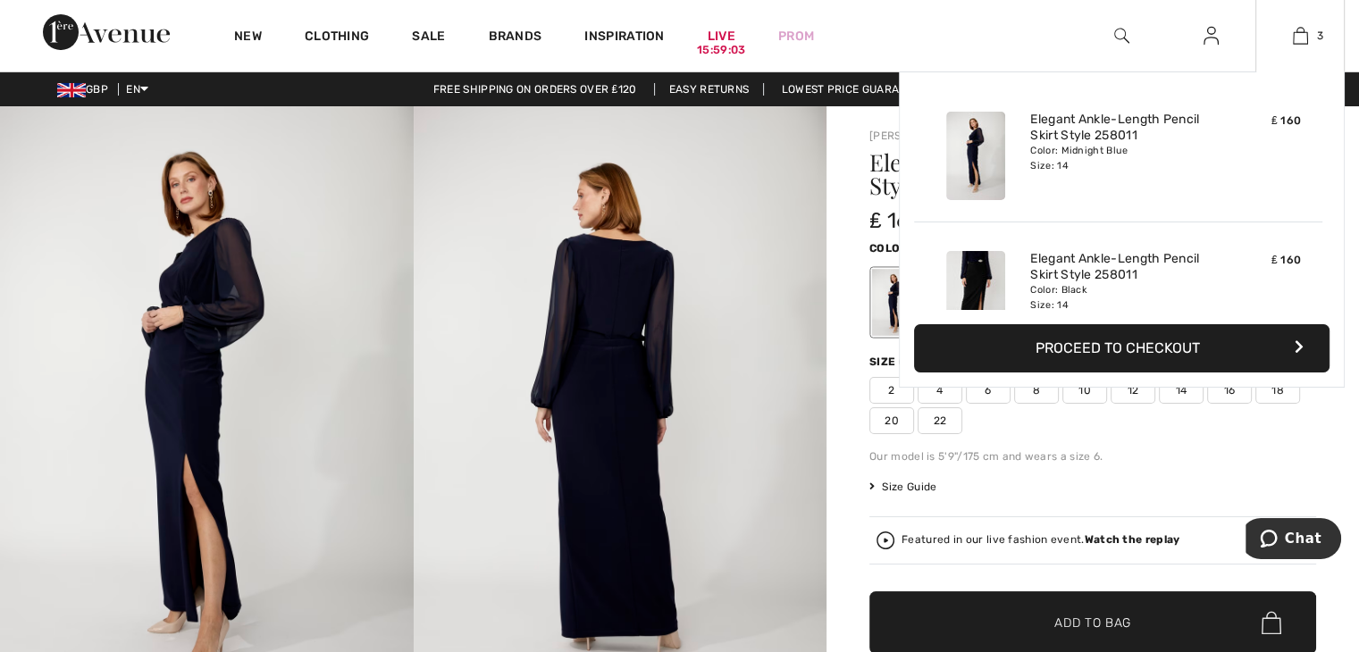
scroll to position [90, 0]
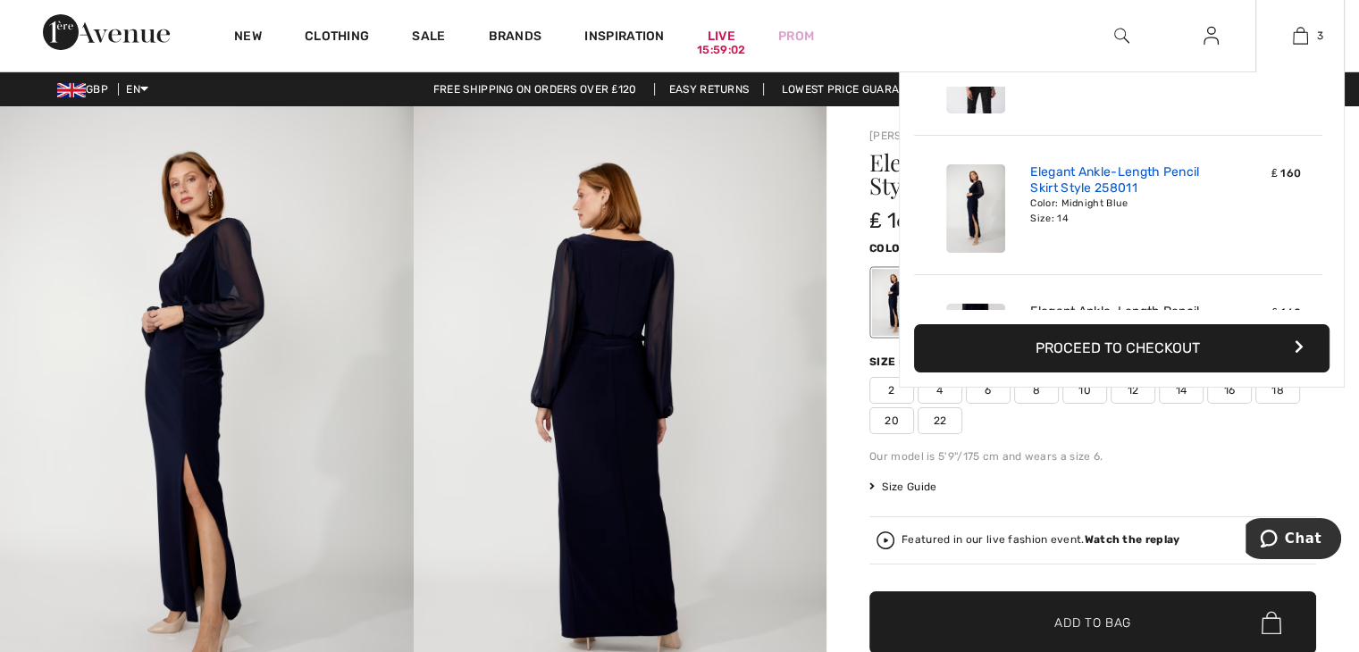
click at [1129, 192] on link "Elegant Ankle-Length Pencil Skirt Style 258011" at bounding box center [1118, 180] width 176 height 32
